Goal: Check status: Check status

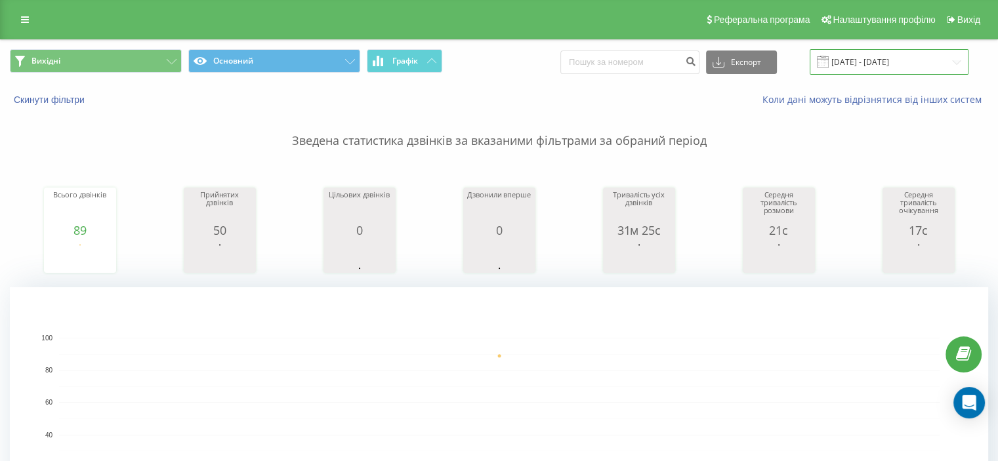
click at [893, 68] on input "[DATE] - [DATE]" at bounding box center [888, 62] width 159 height 26
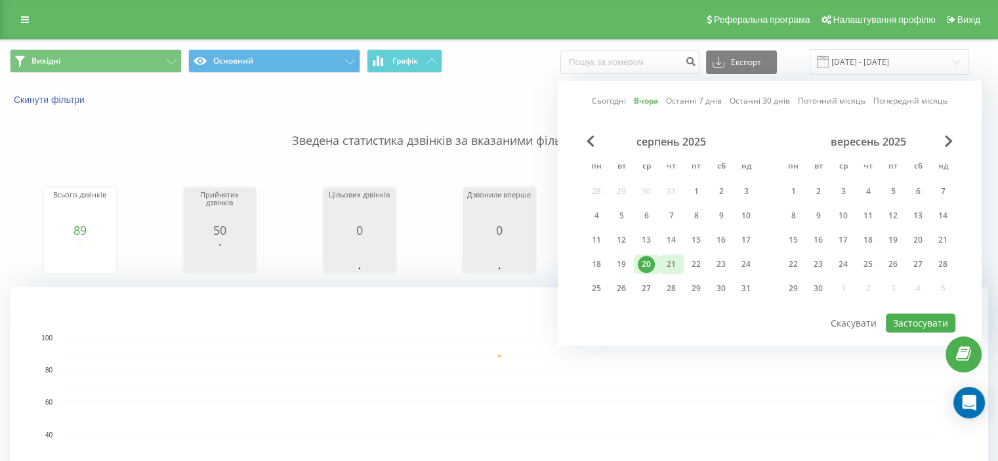
click at [661, 261] on div "21" at bounding box center [671, 264] width 25 height 20
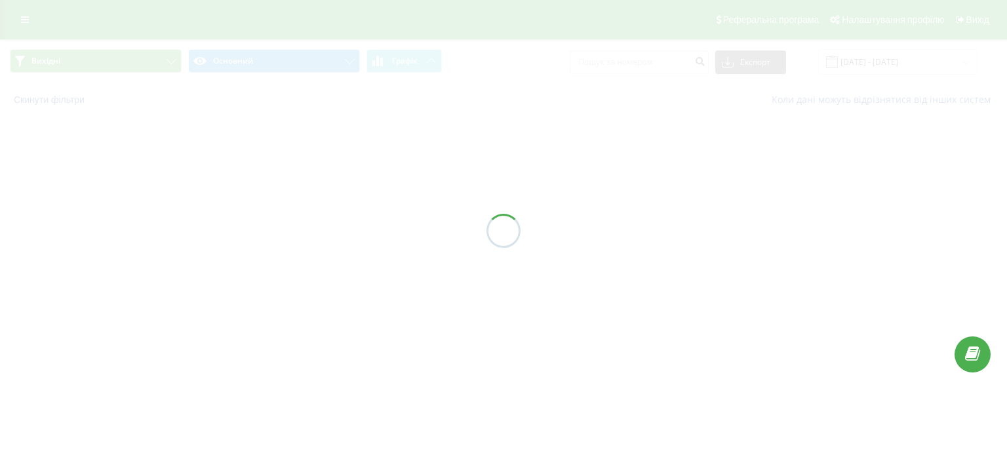
click at [854, 65] on div "Вихідні Основний Графік Експорт .csv .xls .xlsx [DATE] - [DATE] Скинути фільтри…" at bounding box center [503, 77] width 1007 height 77
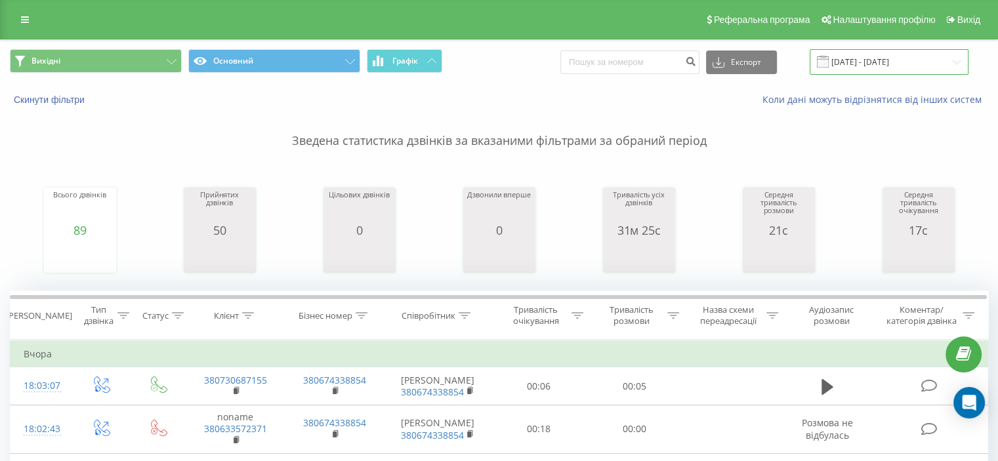
click at [854, 65] on input "[DATE] - [DATE]" at bounding box center [888, 62] width 159 height 26
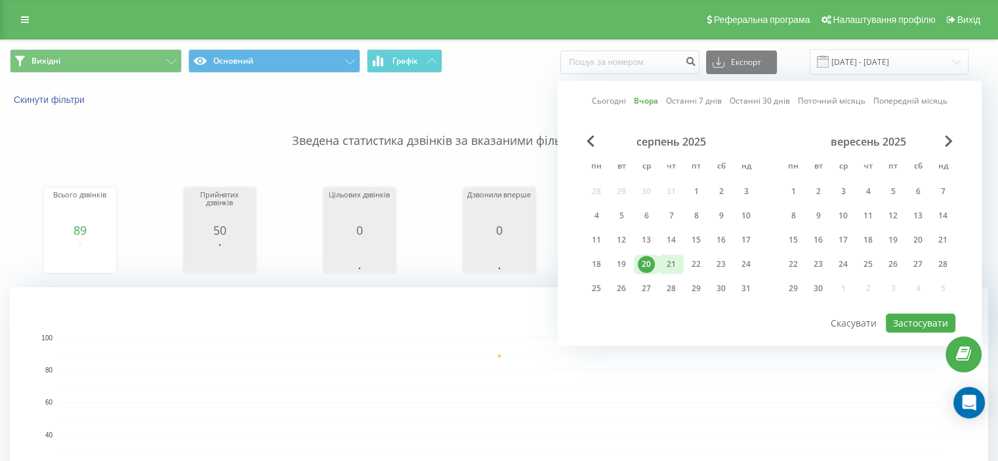
click at [670, 259] on div "21" at bounding box center [670, 264] width 17 height 17
click at [897, 323] on button "Застосувати" at bounding box center [920, 323] width 70 height 19
type input "21.08.2025 - 21.08.2025"
